Goal: Use online tool/utility: Utilize a website feature to perform a specific function

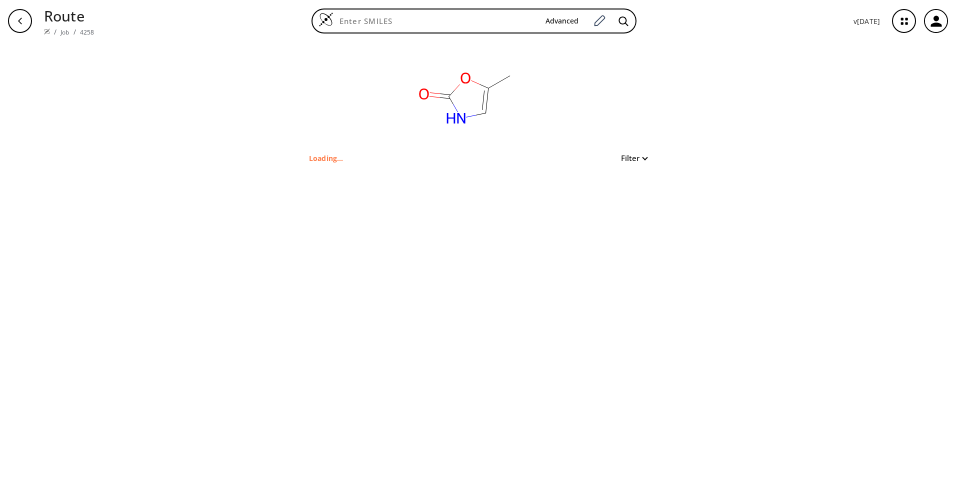
type input "Cc1c[nH]c(=O)o1"
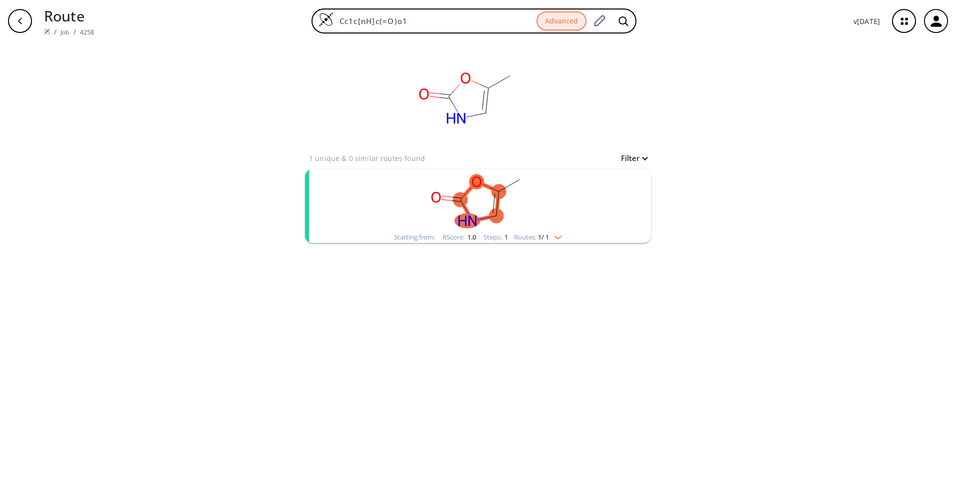
click at [562, 236] on img "clusters" at bounding box center [555, 236] width 13 height 8
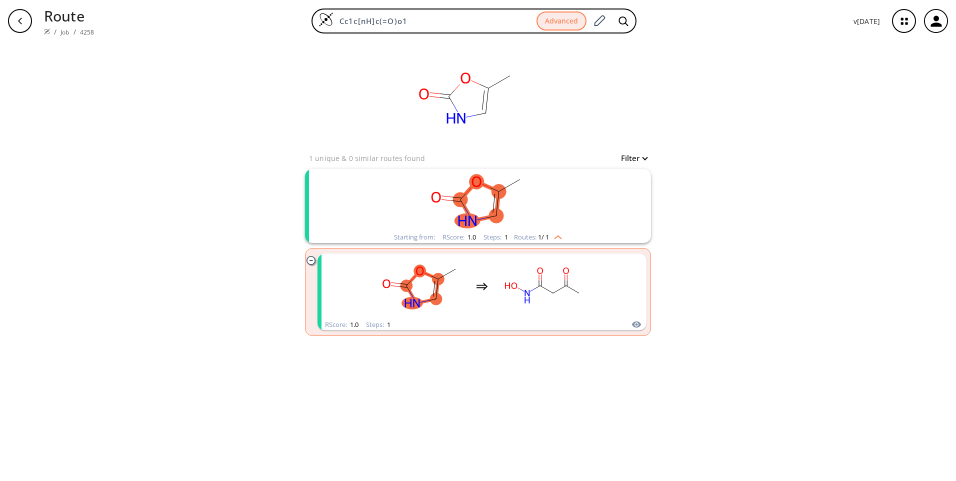
click at [562, 236] on img "clusters" at bounding box center [555, 236] width 13 height 8
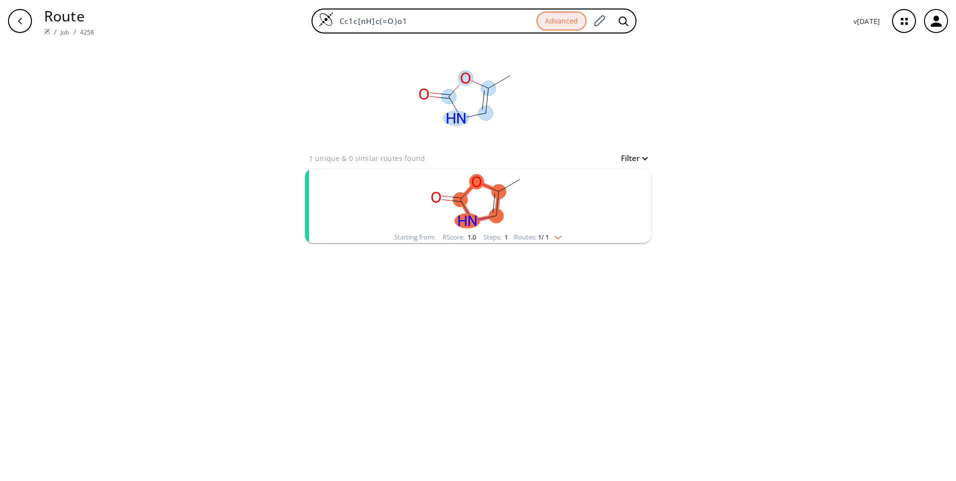
click at [474, 101] on rect at bounding box center [467, 97] width 200 height 110
click at [24, 21] on div "button" at bounding box center [20, 21] width 24 height 24
click at [562, 237] on img "clusters" at bounding box center [555, 236] width 13 height 8
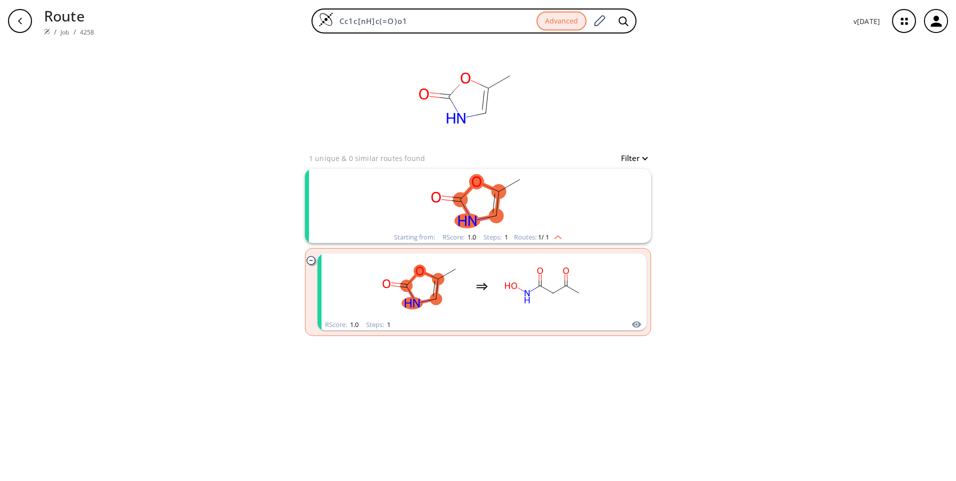
click at [558, 238] on img "clusters" at bounding box center [555, 236] width 13 height 8
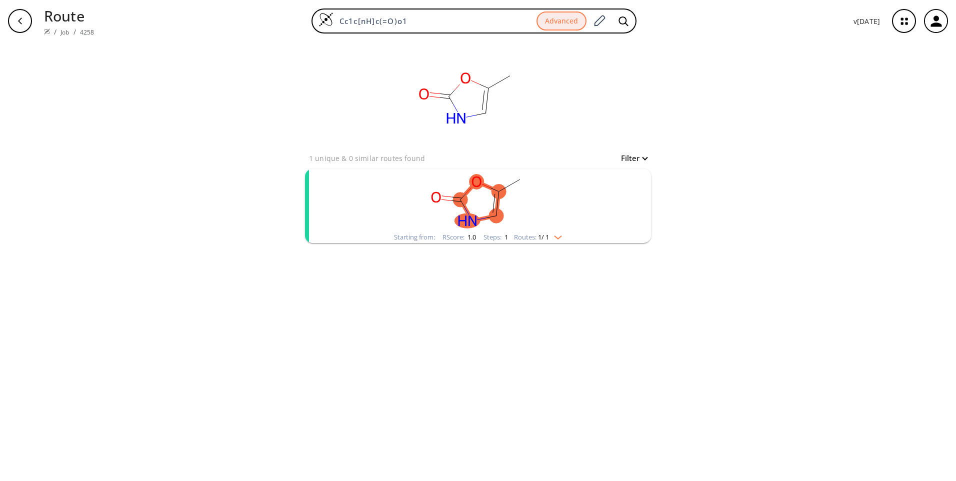
click at [643, 159] on button "Filter" at bounding box center [631, 159] width 32 height 8
click at [709, 143] on div at bounding box center [478, 240] width 956 height 481
click at [498, 197] on icon "clusters" at bounding box center [498, 204] width 3 height 25
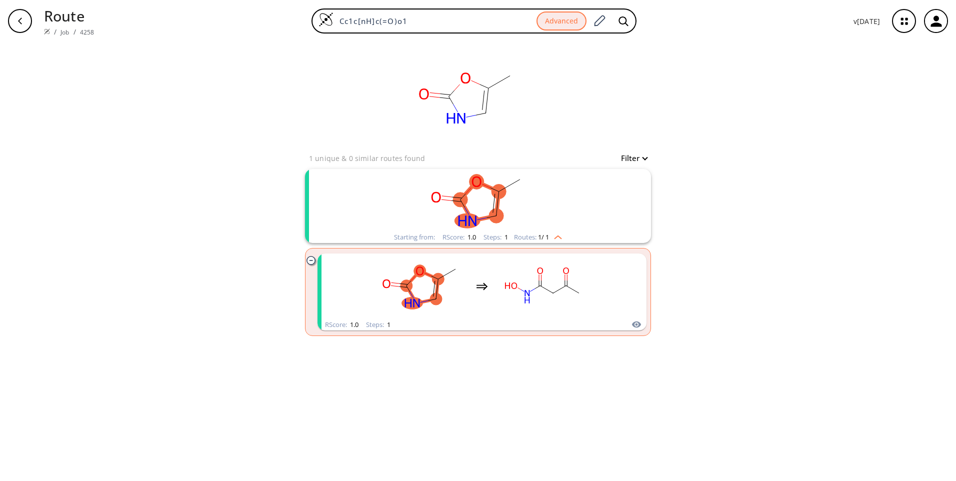
click at [476, 202] on rect "clusters" at bounding box center [478, 200] width 260 height 63
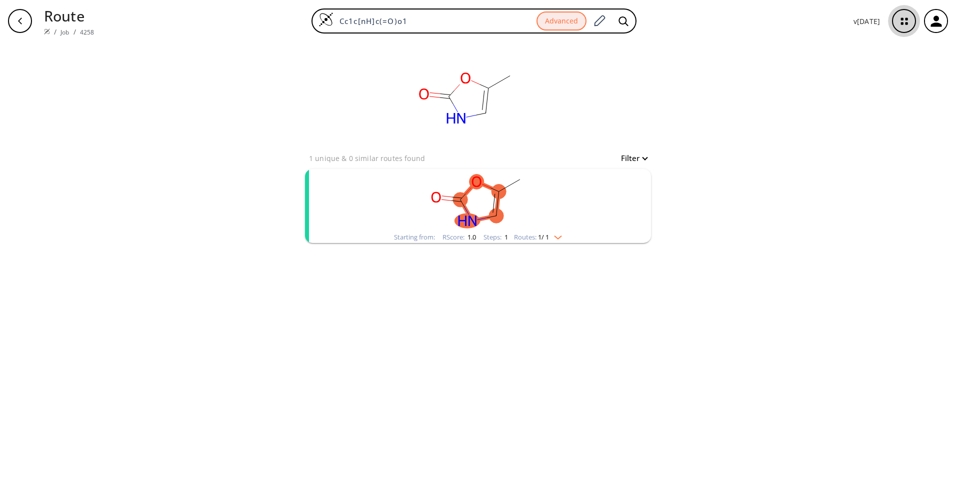
click at [898, 24] on icon "button" at bounding box center [904, 21] width 27 height 27
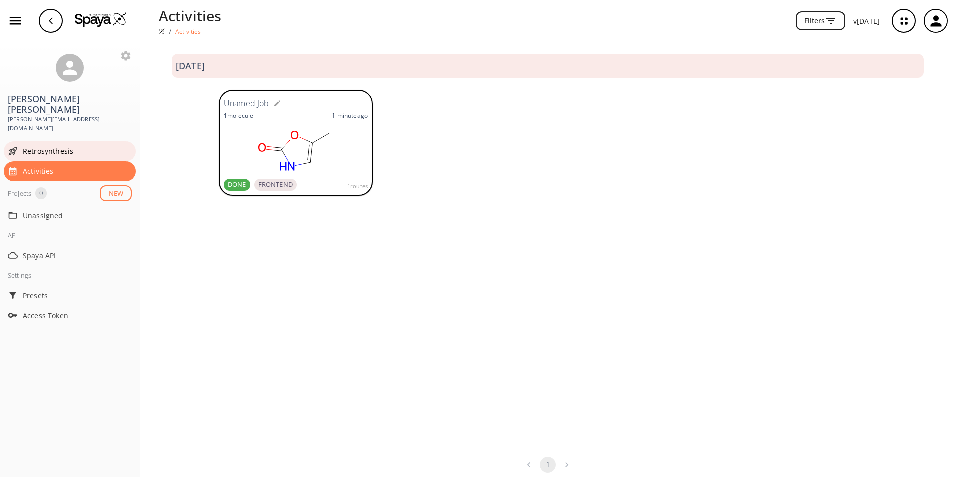
click at [77, 146] on span "Retrosynthesis" at bounding box center [77, 151] width 109 height 11
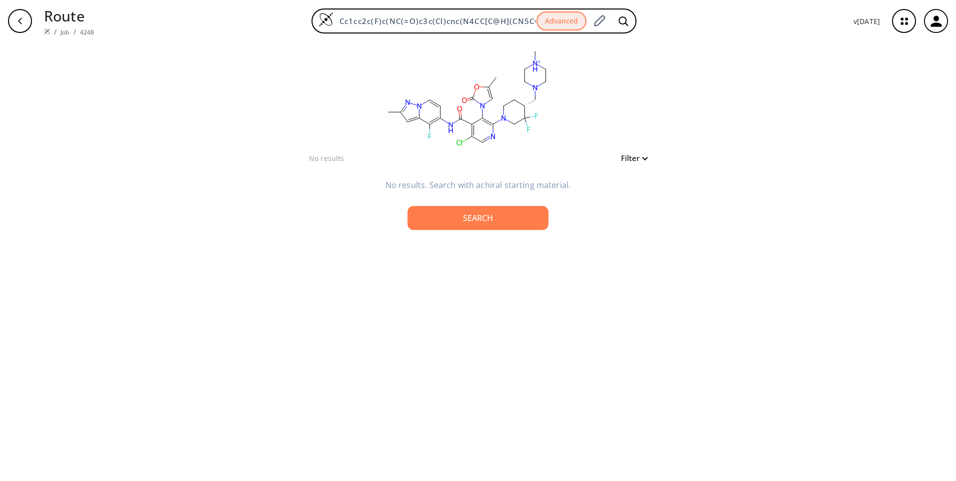
click at [643, 161] on button "Filter" at bounding box center [631, 159] width 32 height 8
click at [698, 160] on div at bounding box center [478, 240] width 956 height 481
